Goal: Task Accomplishment & Management: Complete application form

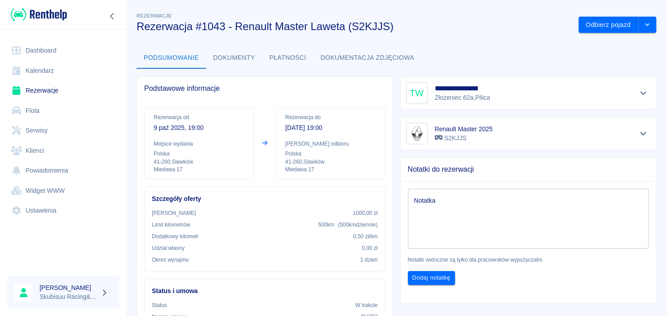
click at [42, 16] on img at bounding box center [39, 14] width 56 height 15
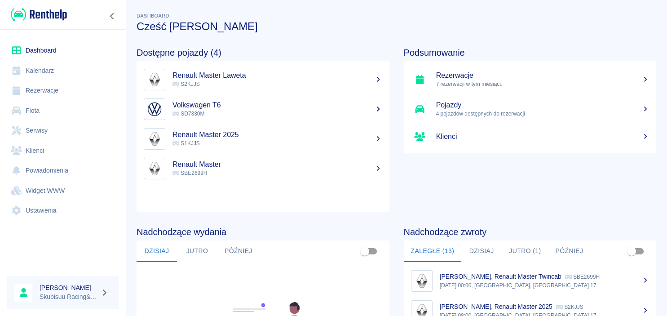
scroll to position [43, 0]
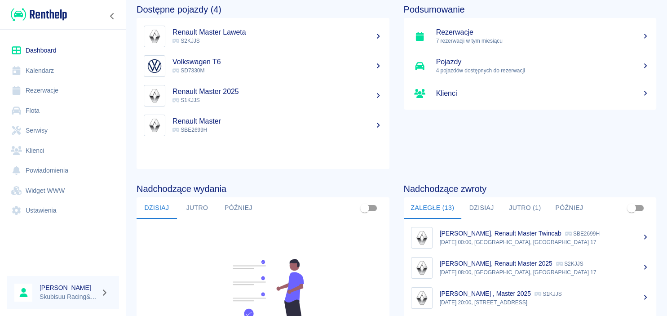
click at [264, 37] on p "S2KJJS" at bounding box center [278, 41] width 210 height 8
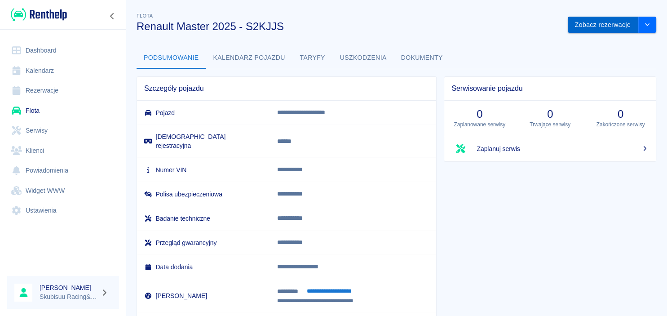
click at [623, 22] on button "Zobacz rezerwacje" at bounding box center [603, 25] width 71 height 17
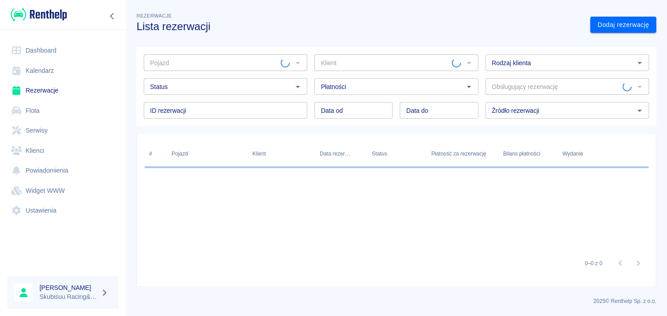
type input "Renault Master 2025 - S2KJJS"
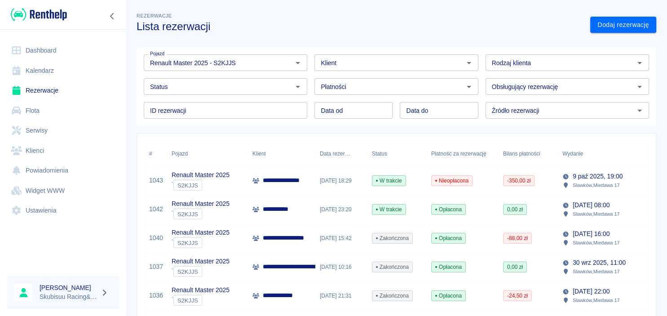
click at [447, 184] on span "Nieopłacona" at bounding box center [452, 181] width 40 height 8
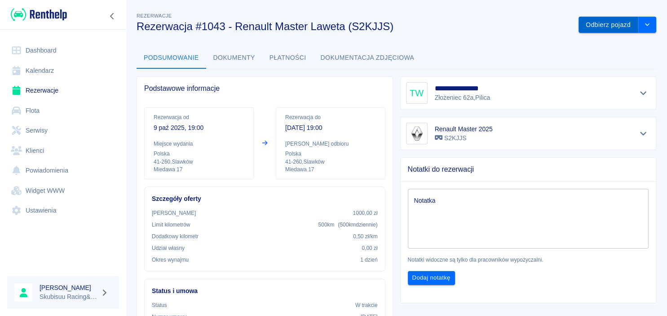
click at [603, 27] on button "Odbierz pojazd" at bounding box center [609, 25] width 60 height 17
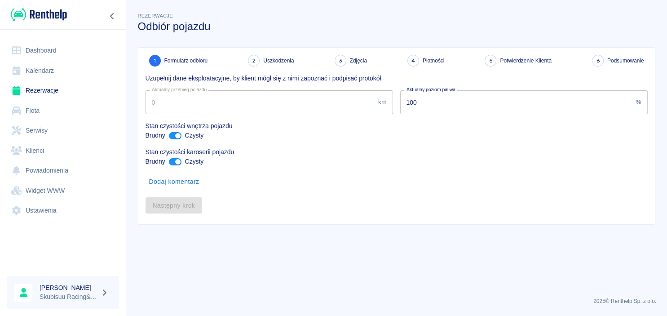
type input "19589"
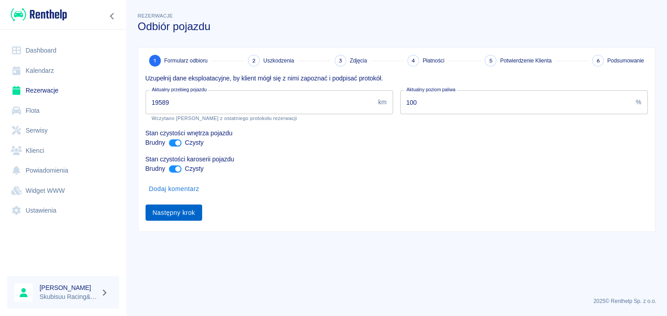
click at [181, 213] on button "Następny krok" at bounding box center [174, 212] width 57 height 17
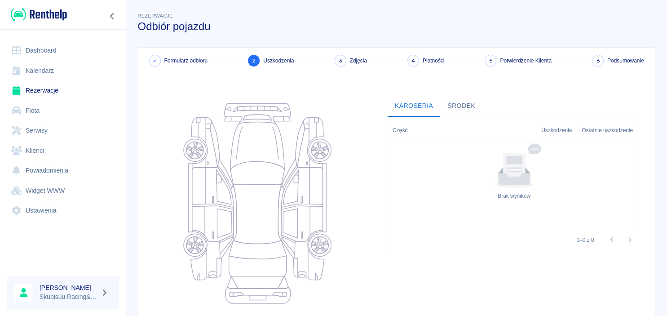
scroll to position [113, 0]
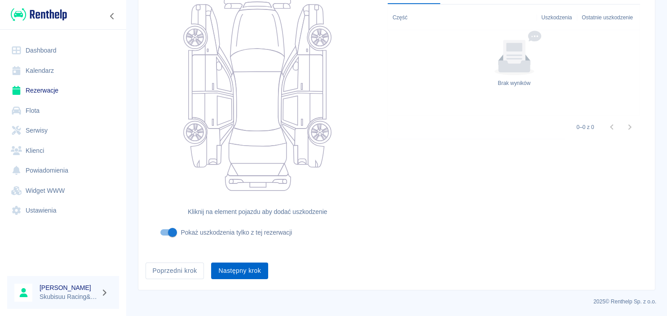
click at [240, 264] on button "Następny krok" at bounding box center [239, 270] width 57 height 17
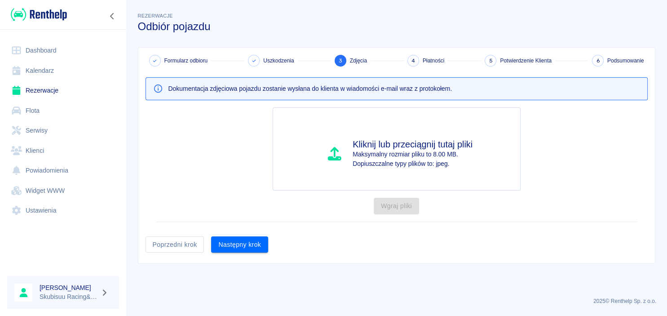
scroll to position [0, 0]
click at [247, 244] on button "Następny krok" at bounding box center [239, 244] width 57 height 17
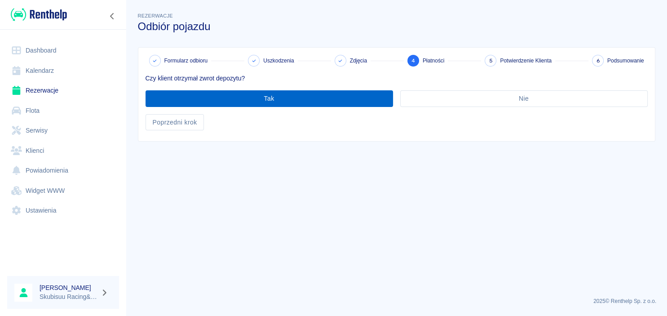
click at [229, 97] on button "Tak" at bounding box center [270, 98] width 248 height 17
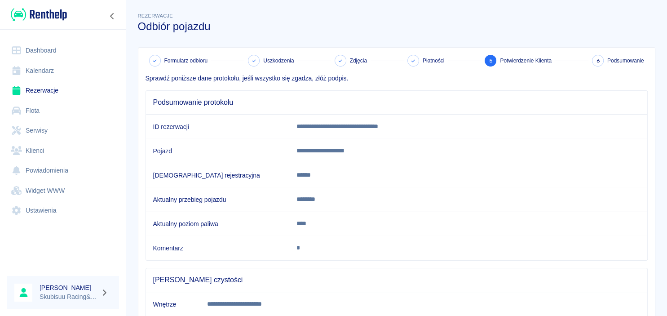
scroll to position [164, 0]
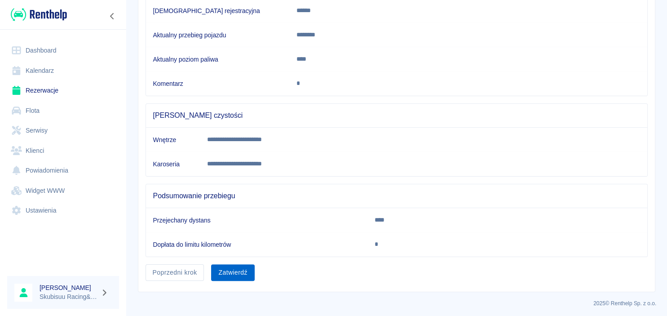
click at [229, 272] on button "Zatwierdź" at bounding box center [232, 272] width 43 height 17
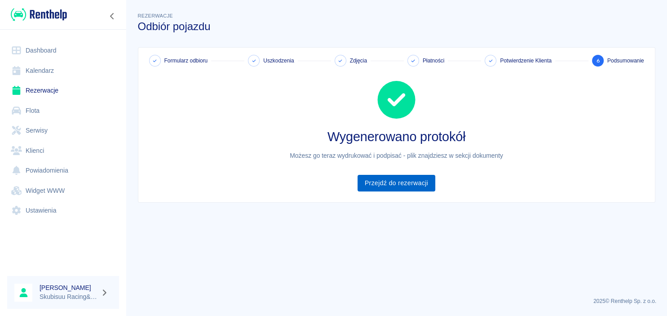
click at [408, 182] on link "Przejdź do rezerwacji" at bounding box center [397, 183] width 78 height 17
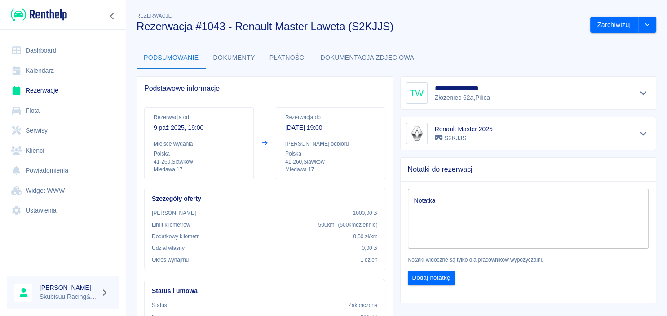
click at [71, 49] on link "Dashboard" at bounding box center [63, 50] width 112 height 20
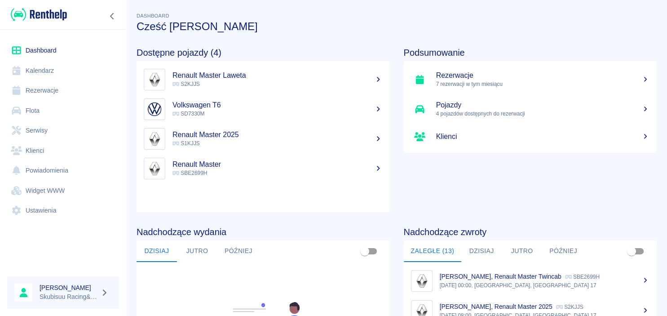
click at [197, 80] on h5 "Renault Master Laweta" at bounding box center [278, 75] width 210 height 9
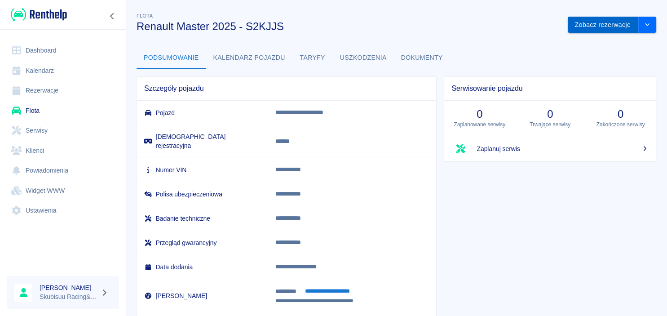
click at [593, 28] on button "Zobacz rezerwacje" at bounding box center [603, 25] width 71 height 17
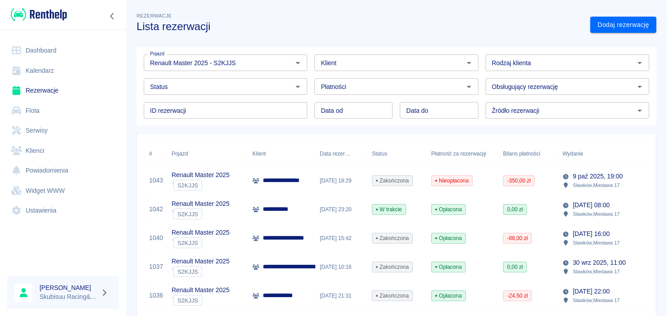
click at [436, 182] on span "Nieopłacona" at bounding box center [452, 181] width 40 height 8
click at [66, 23] on div at bounding box center [63, 14] width 126 height 29
click at [48, 11] on img at bounding box center [39, 14] width 56 height 15
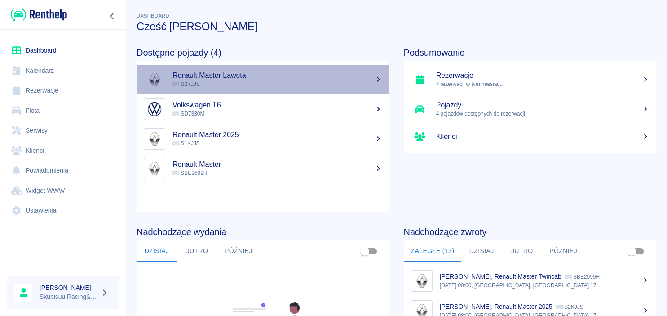
click at [217, 80] on h5 "Renault Master Laweta" at bounding box center [278, 75] width 210 height 9
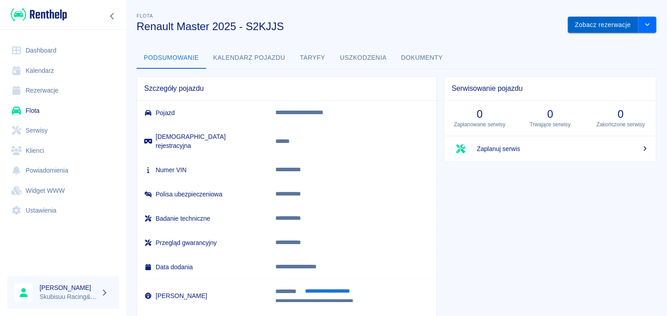
click at [575, 27] on button "Zobacz rezerwacje" at bounding box center [603, 25] width 71 height 17
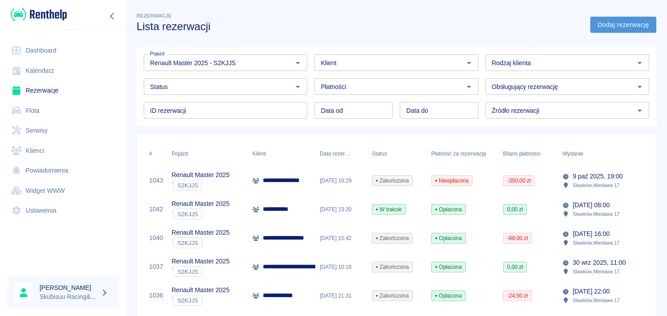
click at [612, 21] on link "Dodaj rezerwację" at bounding box center [623, 25] width 66 height 17
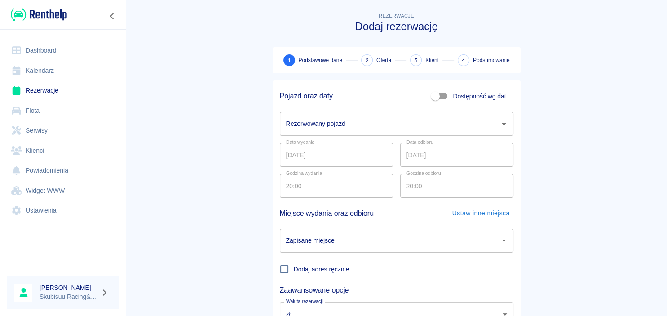
click at [341, 122] on input "Rezerwowany pojazd" at bounding box center [390, 124] width 212 height 16
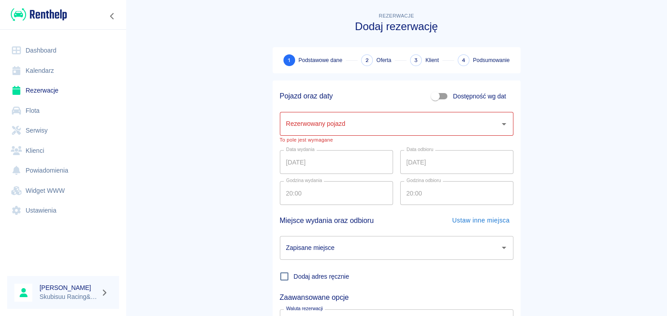
click at [218, 140] on main "Rezerwacje Dodaj rezerwację 1 Podstawowe dane 2 Oferta 3 Klient 4 Podsumowanie …" at bounding box center [396, 191] width 541 height 360
click at [326, 122] on input "Rezerwowany pojazd" at bounding box center [390, 124] width 212 height 16
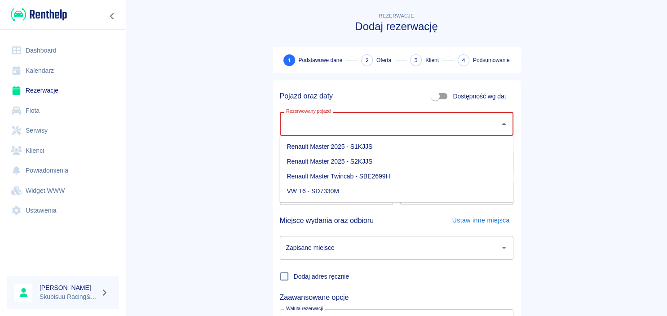
click at [368, 156] on li "Renault Master 2025 - S2KJJS" at bounding box center [396, 161] width 234 height 15
type input "Renault Master 2025 - S2KJJS"
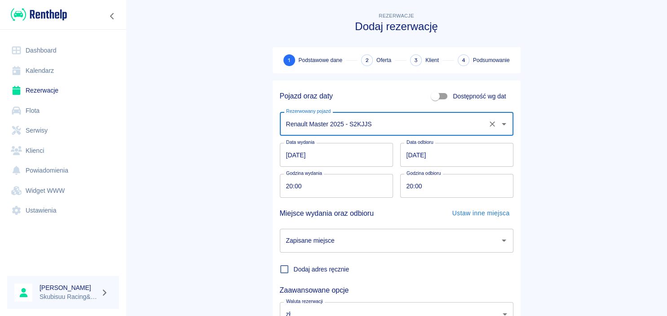
click at [262, 146] on div "Rezerwacje Dodaj rezerwację 1 Podstawowe dane 2 Oferta 3 Klient 4 Podsumowanie …" at bounding box center [397, 184] width 270 height 360
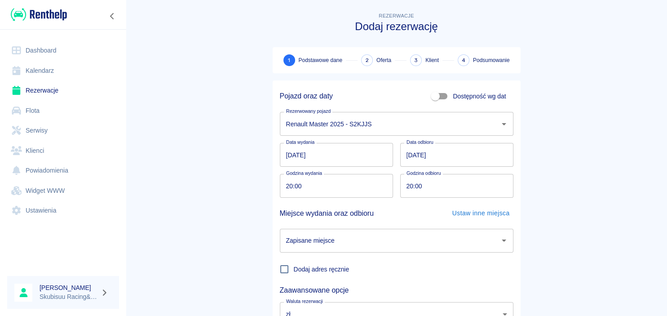
click at [414, 186] on input "20:00" at bounding box center [453, 186] width 107 height 24
type input "10:00"
click at [364, 239] on input "Zapisane miejsce" at bounding box center [390, 241] width 212 height 16
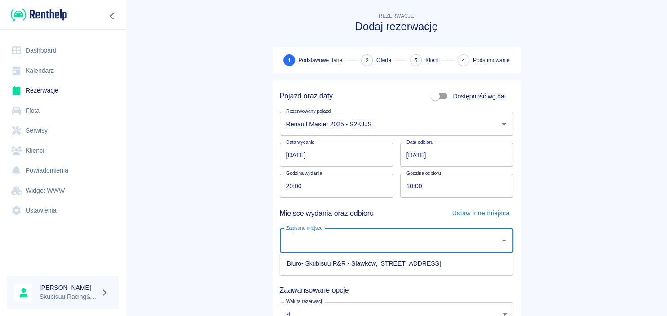
click at [367, 264] on li "Biuro- Skubisuu R&R - Slawków, Miedawa 17" at bounding box center [396, 263] width 234 height 15
type input "Biuro- Skubisuu R&R - Slawków, Miedawa 17"
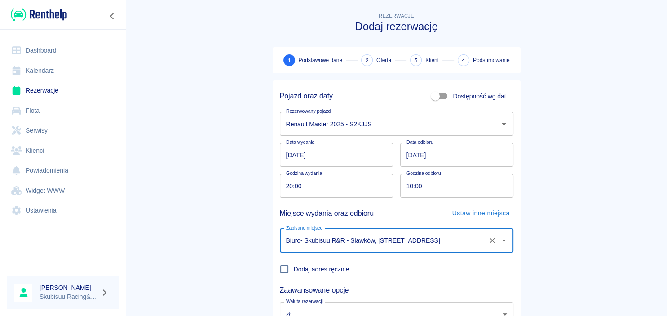
scroll to position [68, 0]
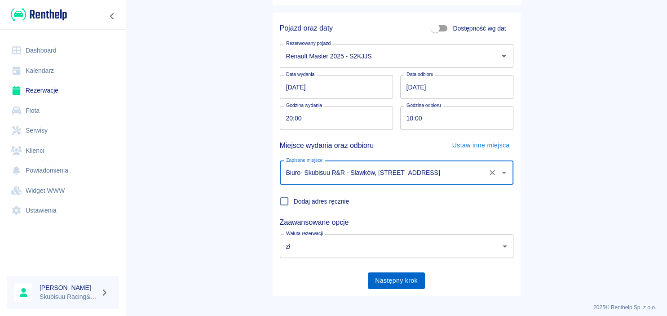
click at [408, 282] on button "Następny krok" at bounding box center [396, 280] width 57 height 17
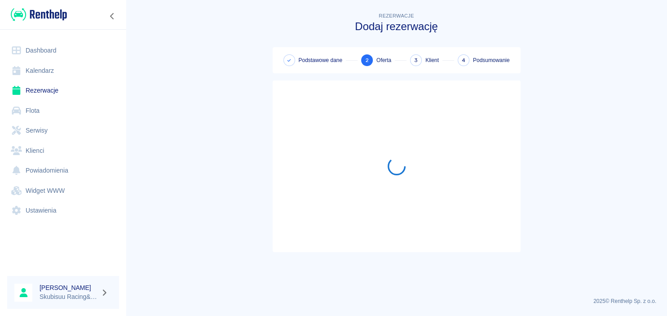
scroll to position [0, 0]
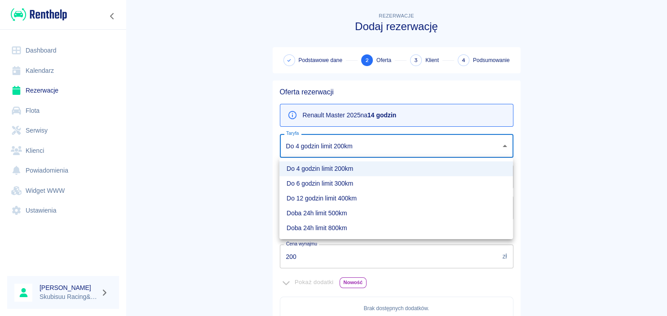
click at [405, 154] on body "Używamy plików Cookies, by zapewnić Ci najlepsze możliwe doświadczenie. Aby dow…" at bounding box center [333, 158] width 667 height 316
click at [360, 197] on li "Do 12 godzin limit 400km" at bounding box center [396, 198] width 234 height 15
type input "88a78746-a9c2-45b1-af5a-321dc08e4f4e"
type input "400"
type input "300"
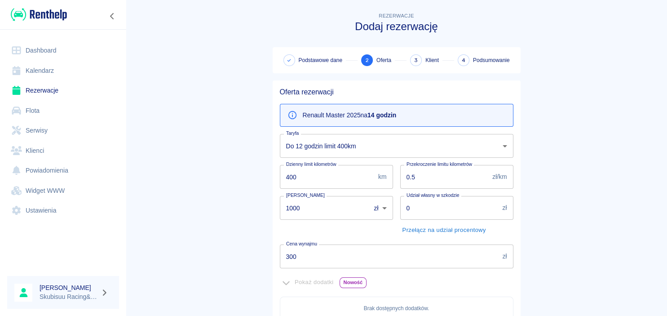
click at [230, 164] on main "Rezerwacje Dodaj rezerwację Podstawowe dane 2 Oferta 3 Klient 4 Podsumowanie Of…" at bounding box center [396, 252] width 541 height 482
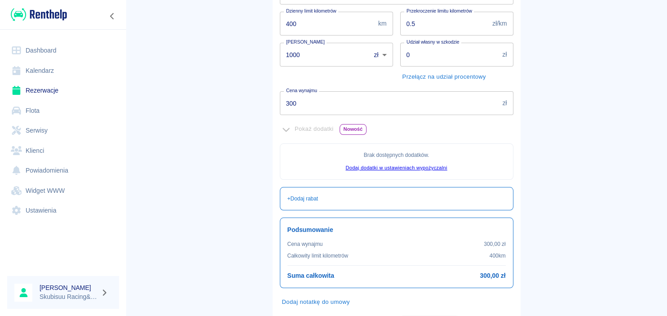
scroll to position [169, 0]
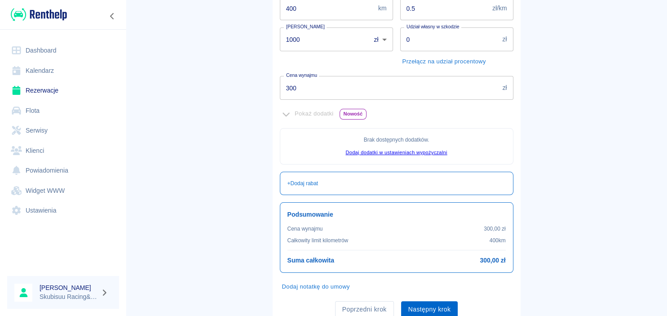
click at [445, 309] on button "Następny krok" at bounding box center [429, 309] width 57 height 17
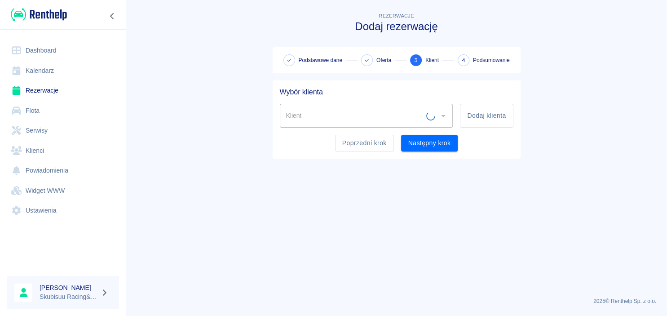
scroll to position [0, 0]
click at [484, 116] on button "Dodaj klienta" at bounding box center [486, 116] width 53 height 24
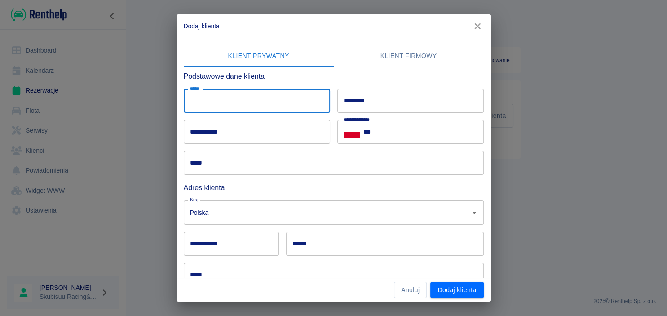
click at [274, 100] on input "*****" at bounding box center [257, 101] width 146 height 24
type input "******"
click at [353, 102] on input "*********" at bounding box center [410, 101] width 146 height 24
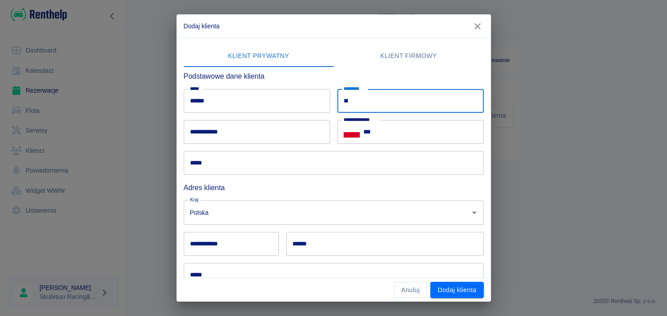
type input "*"
type input "*******"
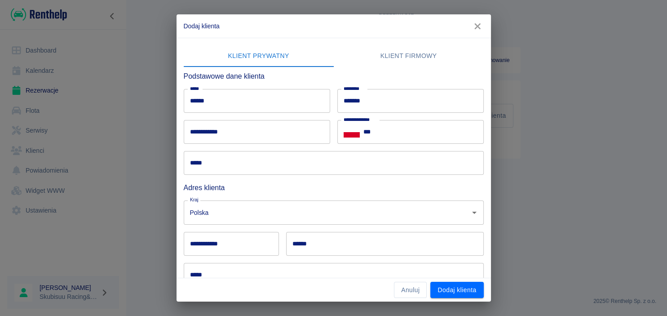
click at [399, 117] on div "**********" at bounding box center [407, 128] width 154 height 31
click at [399, 119] on div "**********" at bounding box center [407, 128] width 154 height 31
click at [400, 119] on div "**********" at bounding box center [407, 128] width 154 height 31
click at [404, 121] on input "***" at bounding box center [424, 132] width 120 height 24
type input "**********"
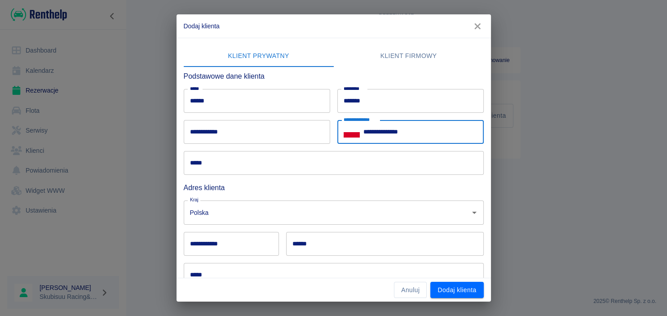
click at [334, 167] on input "*****" at bounding box center [334, 163] width 300 height 24
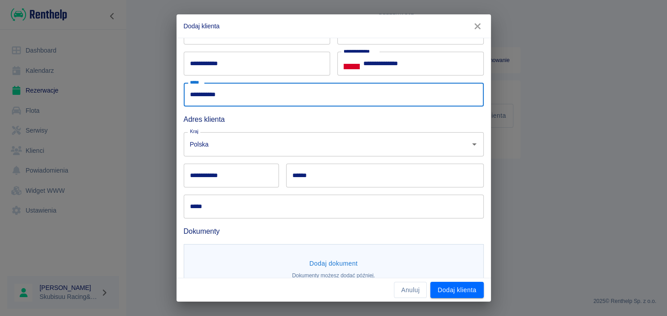
scroll to position [89, 0]
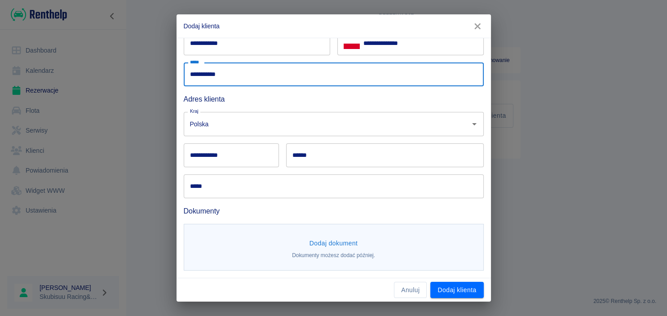
type input "**********"
click at [249, 150] on input "**********" at bounding box center [231, 155] width 95 height 24
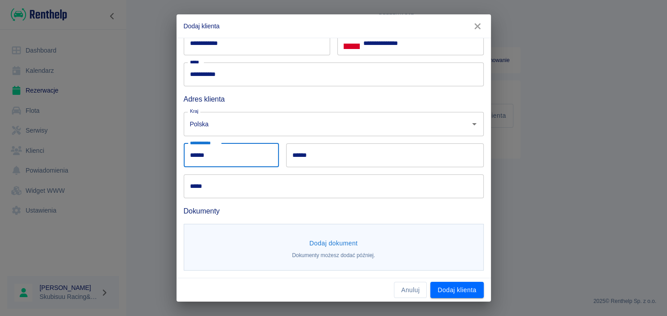
type input "******"
click at [412, 143] on input "******" at bounding box center [385, 155] width 198 height 24
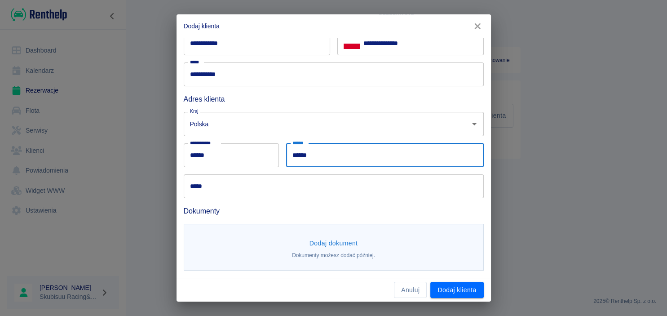
type input "******"
click at [230, 196] on input "*****" at bounding box center [334, 186] width 300 height 24
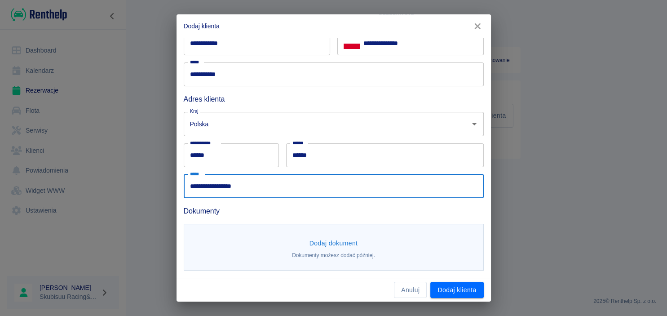
type input "**********"
click at [352, 247] on button "Dodaj dokument" at bounding box center [334, 243] width 56 height 17
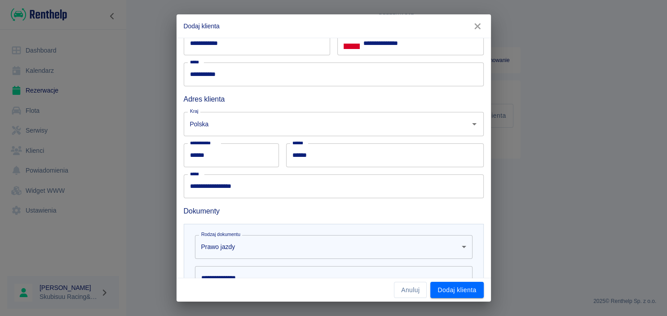
scroll to position [219, 0]
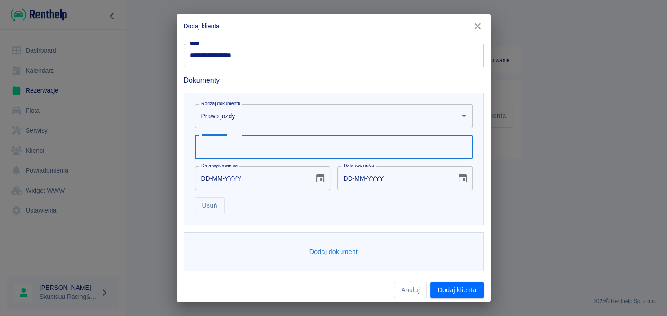
click at [263, 157] on input "**********" at bounding box center [334, 147] width 278 height 24
type input "**********"
click at [204, 178] on input "DD-MM-YYYY" at bounding box center [251, 178] width 113 height 24
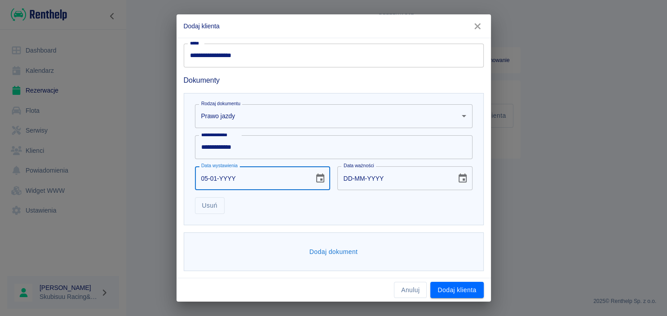
type input "05-01-0002"
type input "05-01-0012"
type input "05-01-0020"
type input "05-01-0030"
type input "05-01-2006"
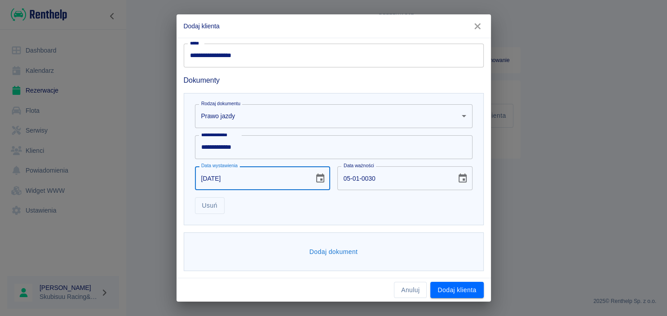
type input "05-01-2016"
type input "05-01-2006"
click at [348, 179] on input "05-01-2016" at bounding box center [393, 178] width 113 height 24
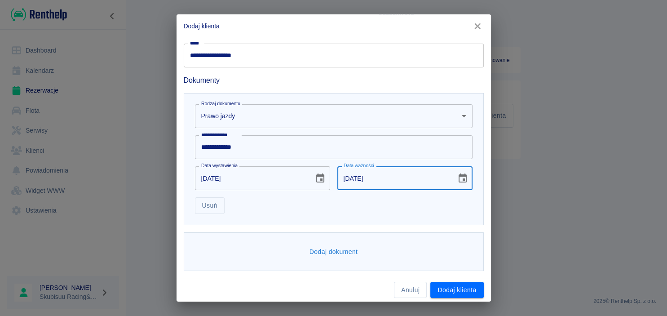
type input "10-07-2029"
click at [329, 252] on button "Dodaj dokument" at bounding box center [334, 252] width 56 height 17
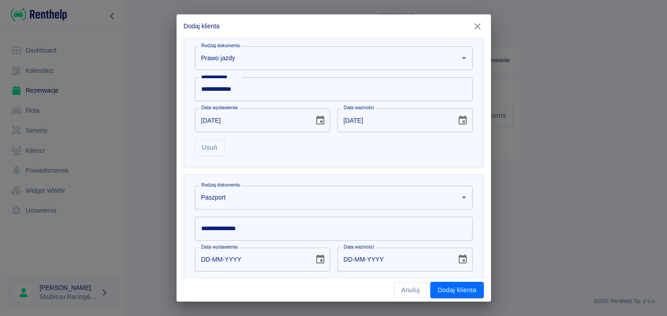
scroll to position [306, 0]
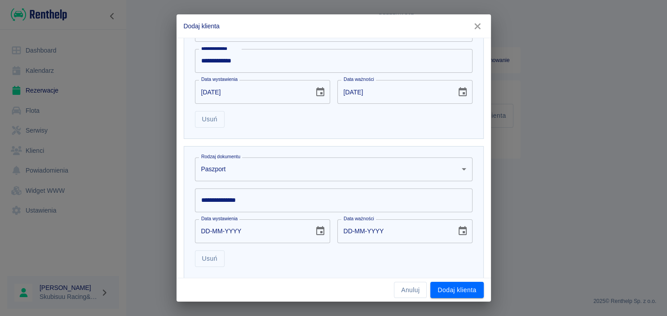
click at [288, 177] on body "**********" at bounding box center [333, 158] width 667 height 316
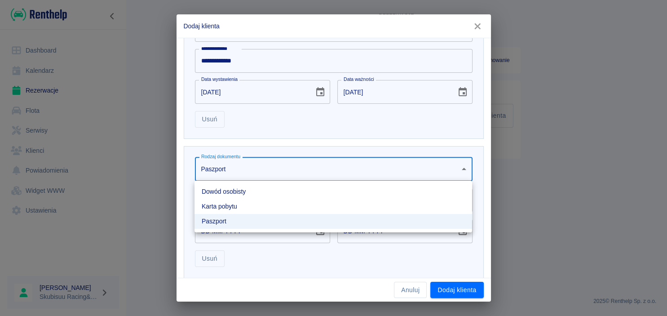
click at [272, 189] on li "Dowód osobisty" at bounding box center [334, 191] width 278 height 15
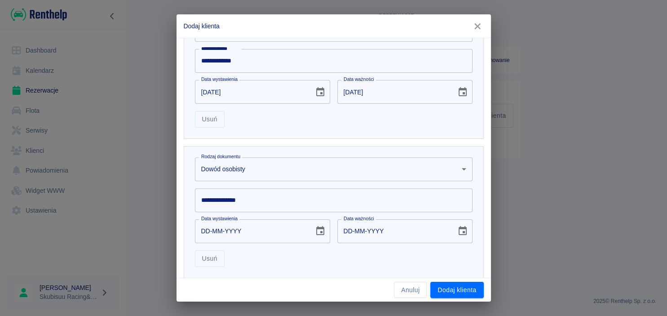
click at [265, 200] on input "**********" at bounding box center [334, 200] width 278 height 24
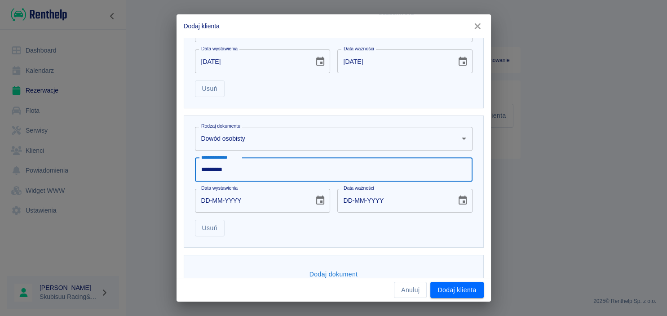
scroll to position [349, 0]
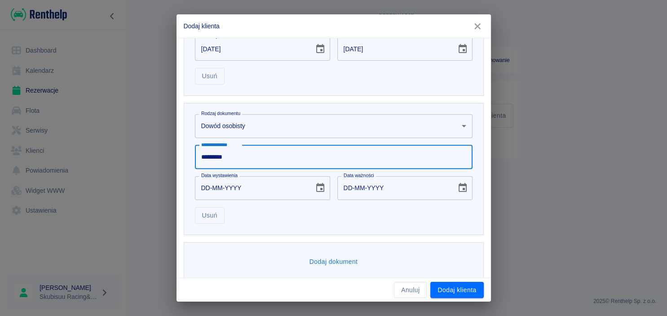
type input "*********"
click at [212, 188] on input "DD-MM-YYYY" at bounding box center [251, 188] width 113 height 24
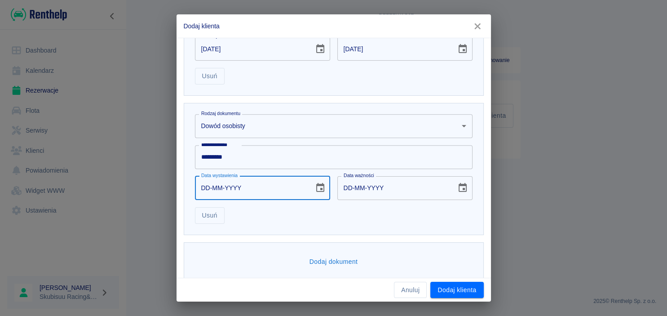
click at [202, 190] on input "DD-MM-YYYY" at bounding box center [251, 188] width 113 height 24
type input "02-06-0020"
type input "02-06-0030"
type input "02-06-2025"
type input "02-06-2035"
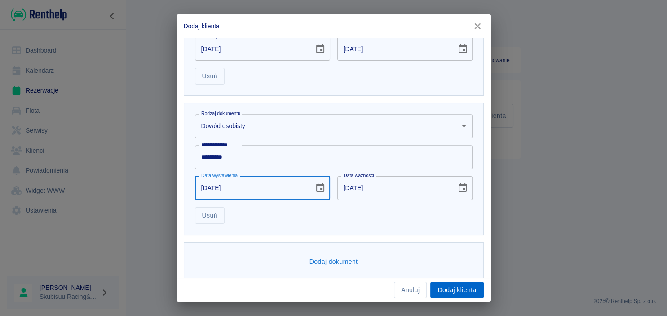
type input "02-06-2025"
click at [451, 287] on button "Dodaj klienta" at bounding box center [456, 290] width 53 height 17
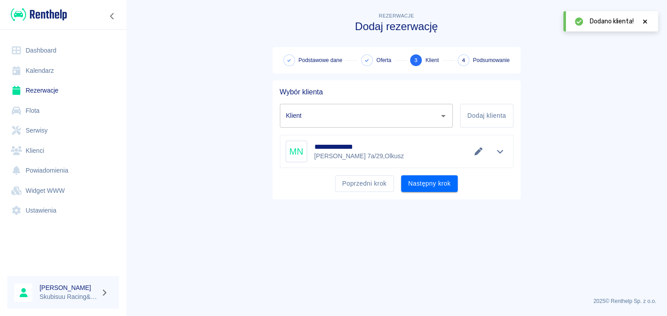
type input "Marcin Nowecki (+48784710089)"
click at [428, 190] on button "Następny krok" at bounding box center [429, 183] width 57 height 17
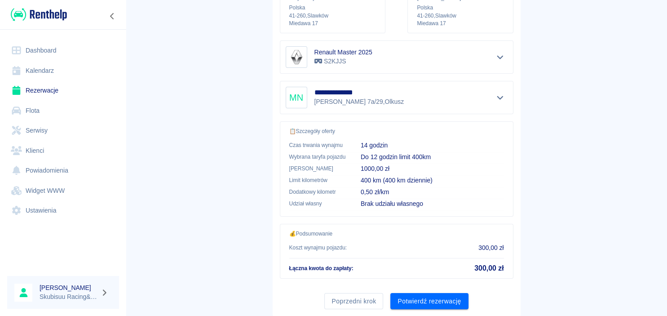
scroll to position [168, 0]
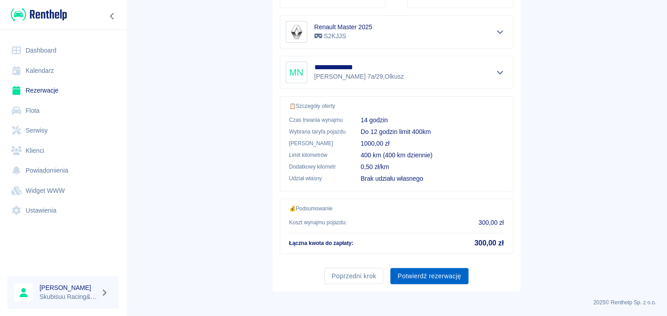
click at [444, 274] on button "Potwierdź rezerwację" at bounding box center [429, 276] width 78 height 17
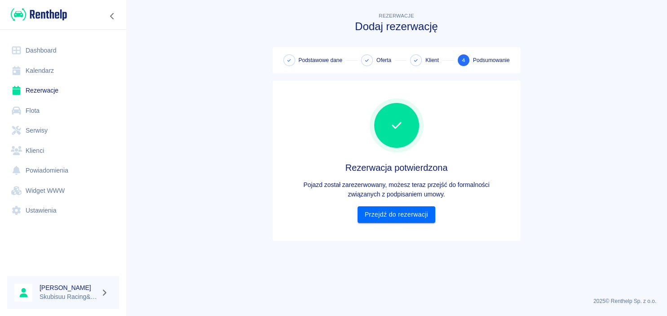
scroll to position [0, 0]
click at [407, 206] on link "Przejdź do rezerwacji" at bounding box center [397, 214] width 78 height 17
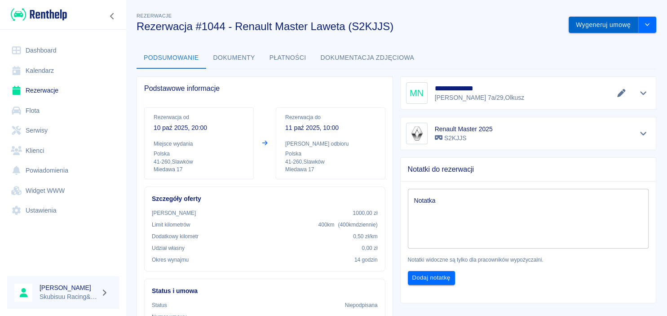
click at [615, 26] on button "Wygeneruj umowę" at bounding box center [604, 25] width 70 height 17
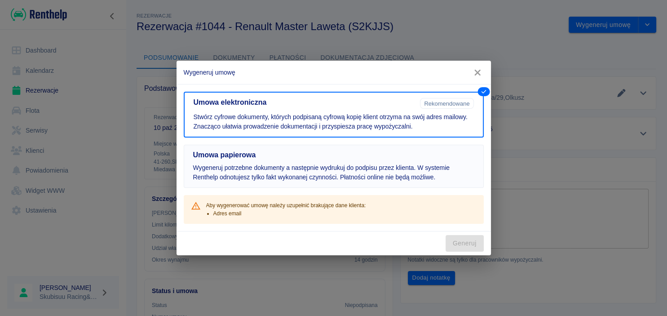
click at [405, 162] on button "Umowa papierowa Wygeneruj potrzebne dokumenty a następnie wydrukuj do podpisu p…" at bounding box center [334, 166] width 300 height 43
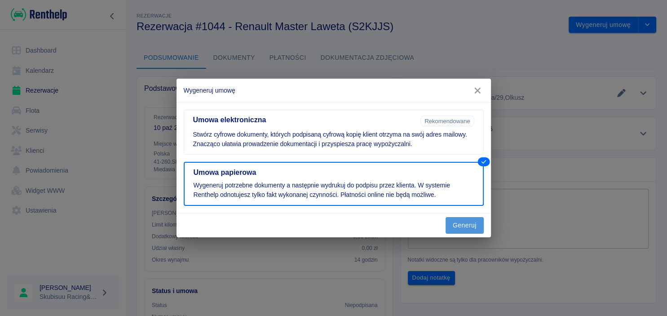
click at [472, 219] on button "Generuj" at bounding box center [465, 225] width 38 height 17
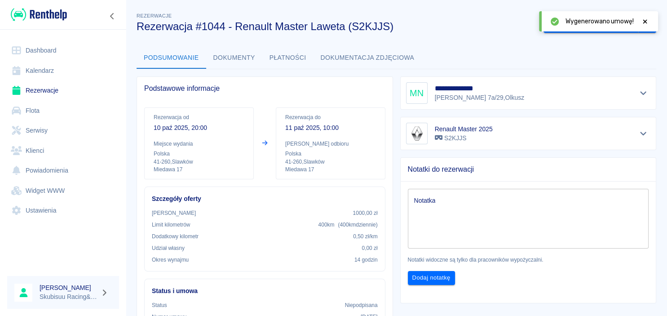
click at [645, 19] on icon at bounding box center [645, 21] width 8 height 6
click at [235, 54] on button "Dokumenty" at bounding box center [234, 58] width 56 height 22
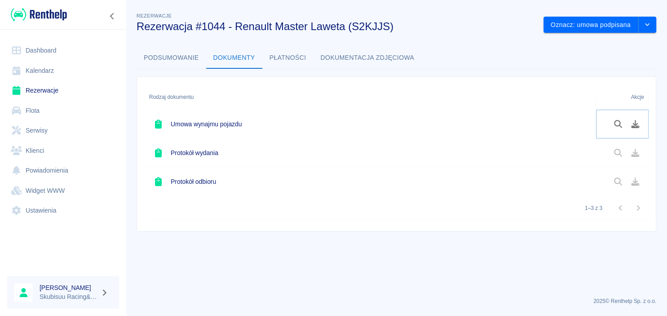
click at [617, 119] on button "Podgląd dokumentu" at bounding box center [619, 123] width 18 height 15
click at [619, 22] on button "Oznacz: umowa podpisana" at bounding box center [591, 25] width 95 height 17
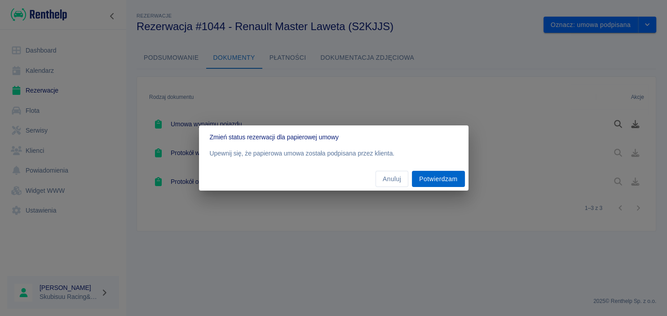
click at [441, 182] on button "Potwierdzam" at bounding box center [438, 179] width 53 height 17
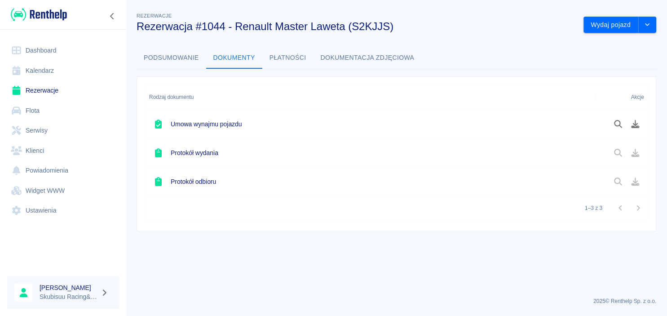
click at [616, 14] on div "Wydaj pojazd" at bounding box center [617, 21] width 80 height 24
click at [612, 22] on button "Wydaj pojazd" at bounding box center [611, 25] width 55 height 17
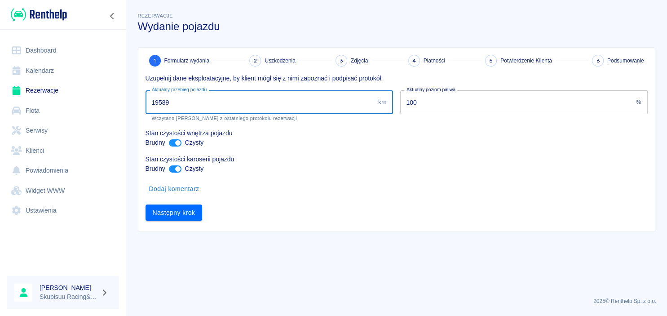
drag, startPoint x: 188, startPoint y: 101, endPoint x: 92, endPoint y: 102, distance: 95.7
click at [146, 104] on input "19589" at bounding box center [260, 102] width 229 height 24
type input "19755"
click at [162, 220] on button "Następny krok" at bounding box center [174, 212] width 57 height 17
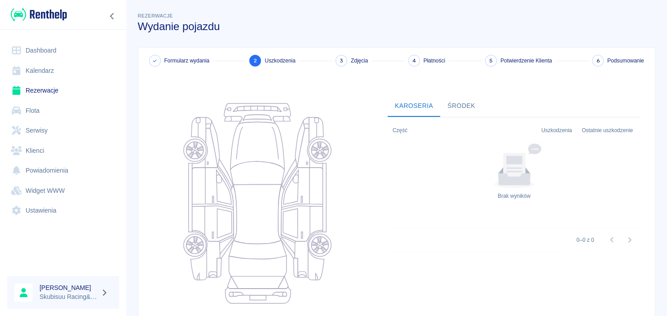
scroll to position [89, 0]
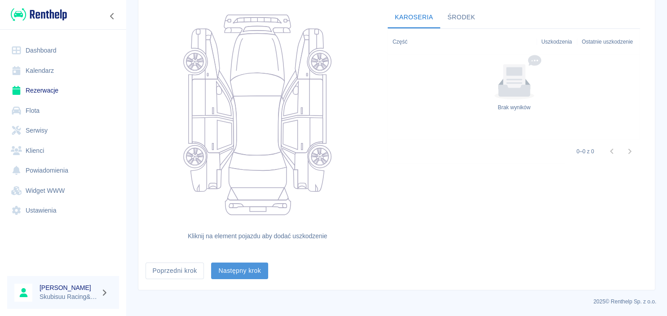
click at [237, 271] on button "Następny krok" at bounding box center [239, 270] width 57 height 17
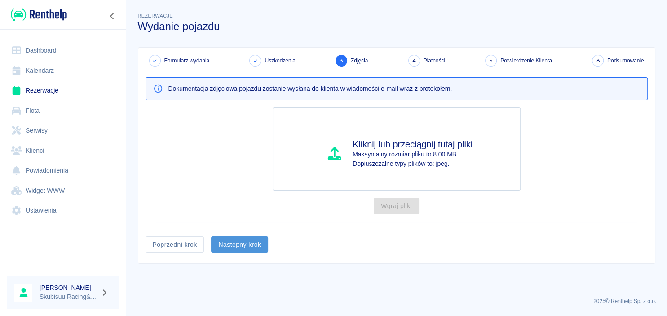
click at [238, 242] on button "Następny krok" at bounding box center [239, 244] width 57 height 17
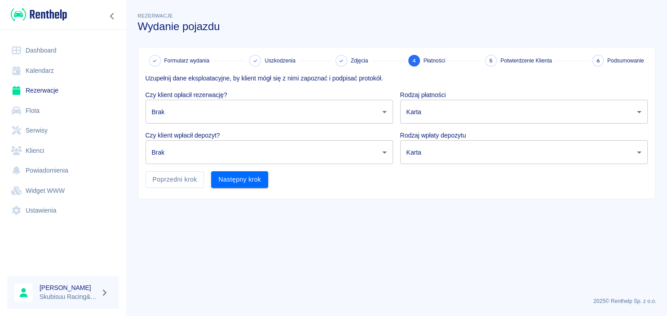
click at [239, 121] on body "Używamy plików Cookies, by zapewnić Ci najlepsze możliwe doświadczenie. Aby dow…" at bounding box center [333, 158] width 667 height 316
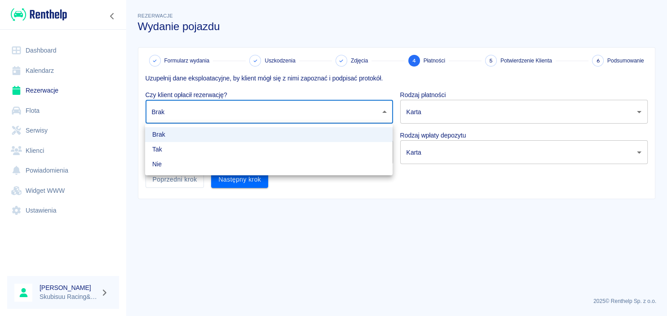
click at [226, 155] on li "Tak" at bounding box center [269, 149] width 248 height 15
type input "true"
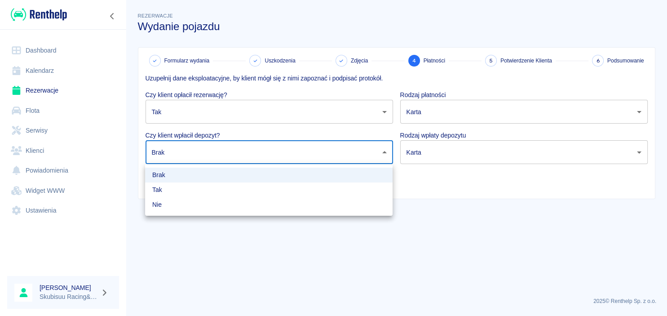
click at [226, 155] on body "Używamy plików Cookies, by zapewnić Ci najlepsze możliwe doświadczenie. Aby dow…" at bounding box center [333, 158] width 667 height 316
click at [225, 194] on li "Tak" at bounding box center [269, 189] width 248 height 15
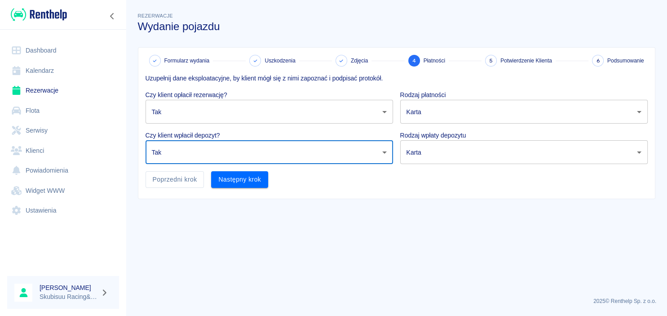
type input "true"
click at [452, 114] on body "Używamy plików Cookies, by zapewnić Ci najlepsze możliwe doświadczenie. Aby dow…" at bounding box center [333, 158] width 667 height 316
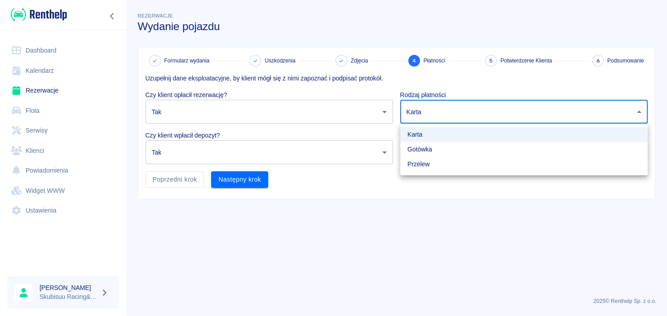
click at [434, 149] on li "Gotówka" at bounding box center [524, 149] width 248 height 15
type input "cash"
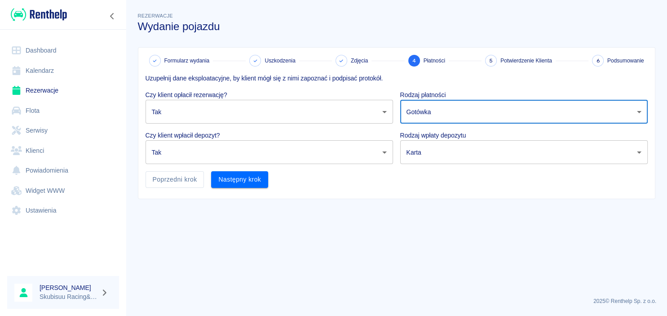
click at [434, 149] on body "Używamy plików Cookies, by zapewnić Ci najlepsze możliwe doświadczenie. Aby dow…" at bounding box center [333, 158] width 667 height 316
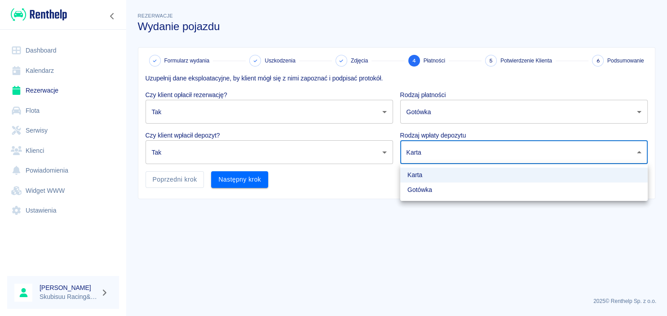
click at [429, 197] on li "Gotówka" at bounding box center [524, 189] width 248 height 15
type input "cash"
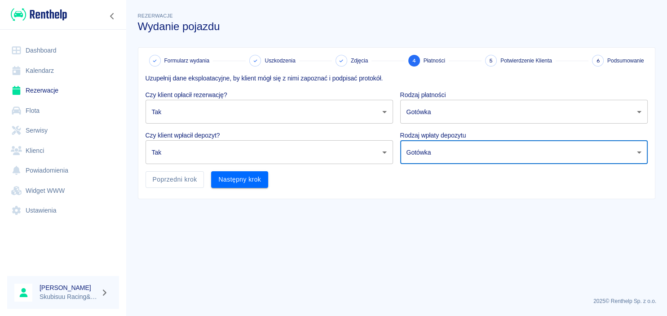
drag, startPoint x: 310, startPoint y: 177, endPoint x: 293, endPoint y: 173, distance: 17.4
click at [297, 173] on div "Uzupełnij dane eksploatacyjne, by klient mógł się z nimi zapoznać i podpisać pr…" at bounding box center [393, 127] width 510 height 121
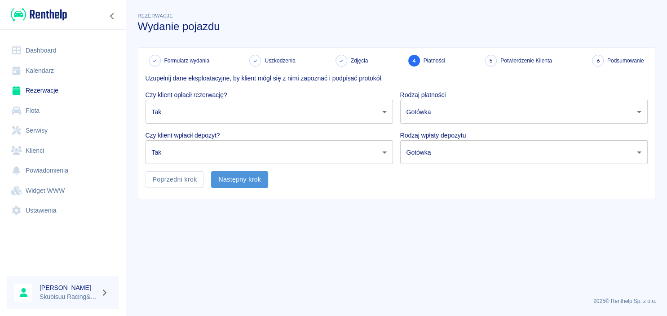
click at [251, 184] on button "Następny krok" at bounding box center [239, 179] width 57 height 17
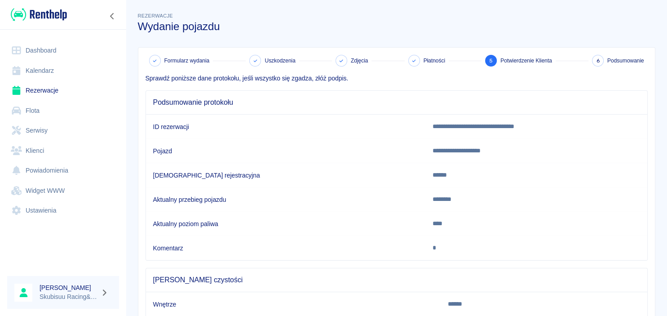
click at [251, 184] on td "[DEMOGRAPHIC_DATA] rejestracyjna" at bounding box center [286, 175] width 280 height 24
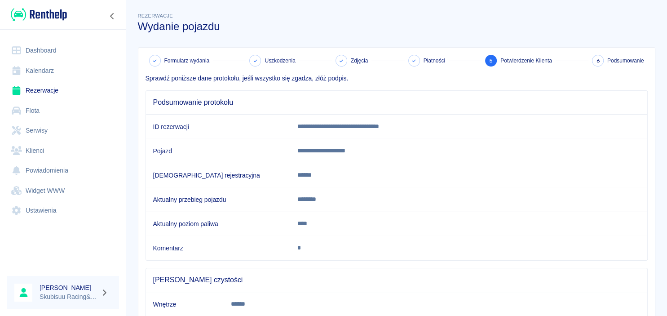
scroll to position [84, 0]
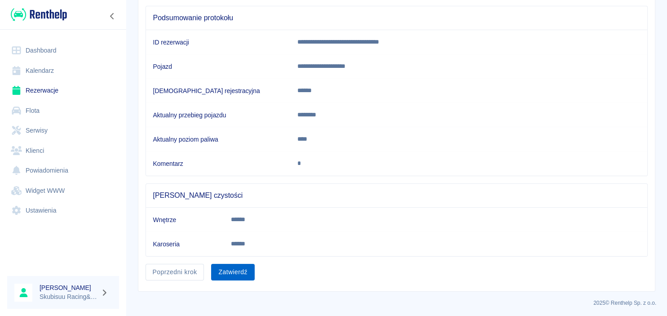
click at [236, 272] on button "Zatwierdź" at bounding box center [232, 272] width 43 height 17
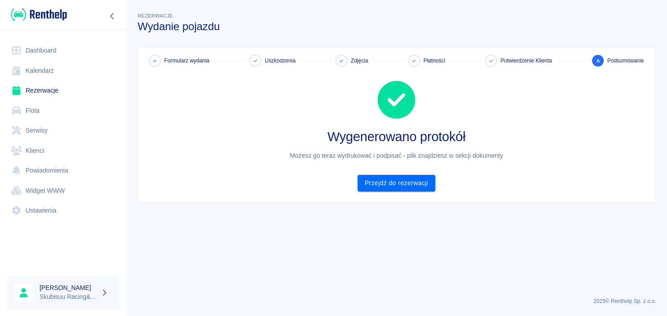
scroll to position [0, 0]
click at [414, 186] on link "Przejdź do rezerwacji" at bounding box center [397, 183] width 78 height 17
